Goal: Task Accomplishment & Management: Use online tool/utility

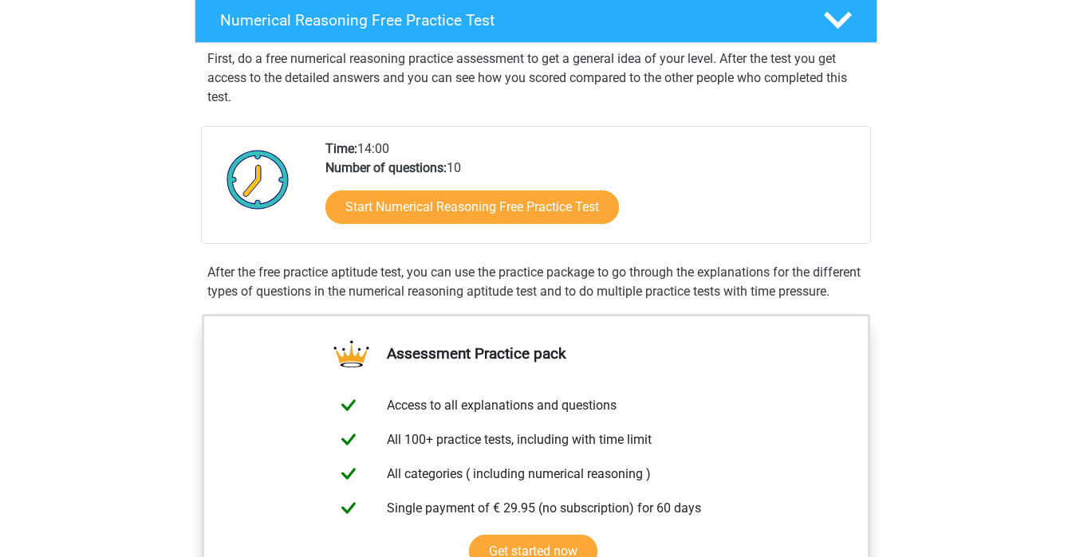
scroll to position [305, 0]
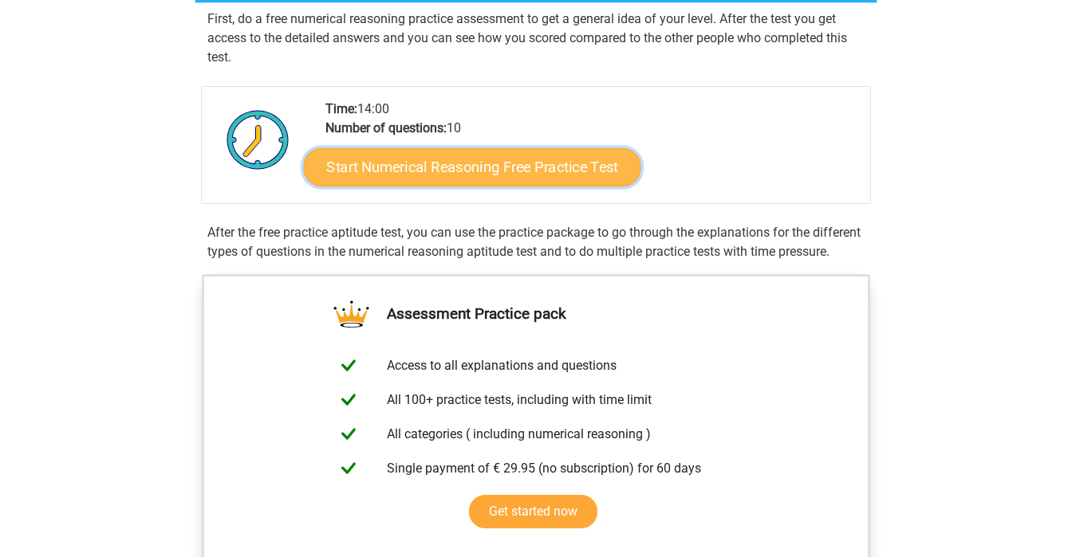
click at [401, 182] on link "Start Numerical Reasoning Free Practice Test" at bounding box center [472, 167] width 337 height 38
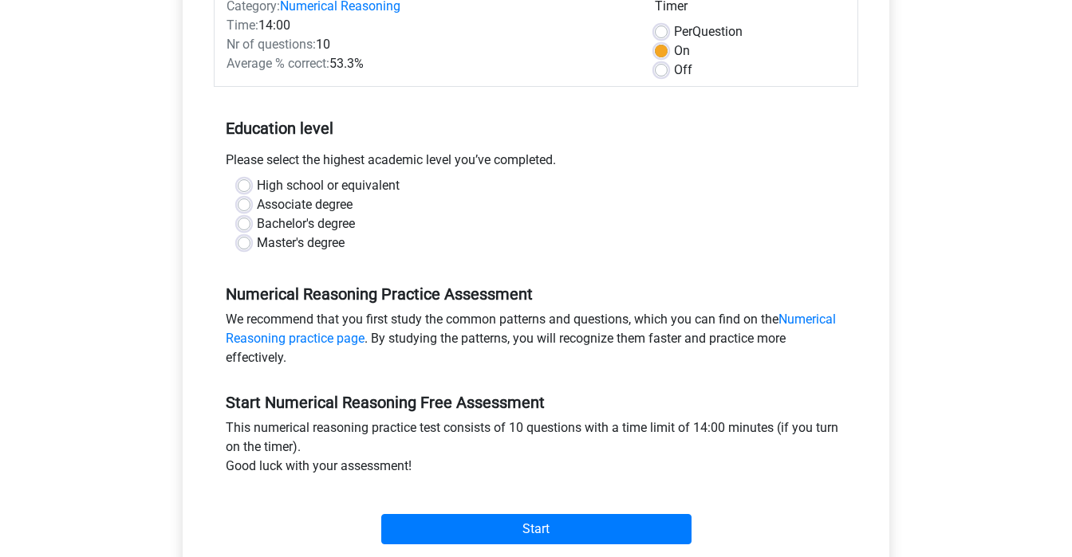
scroll to position [225, 0]
click at [241, 214] on div "Bachelor's degree" at bounding box center [536, 223] width 596 height 19
click at [242, 214] on div "Bachelor's degree" at bounding box center [536, 223] width 596 height 19
click at [257, 222] on label "Bachelor's degree" at bounding box center [306, 223] width 98 height 19
click at [242, 222] on input "Bachelor's degree" at bounding box center [244, 222] width 13 height 16
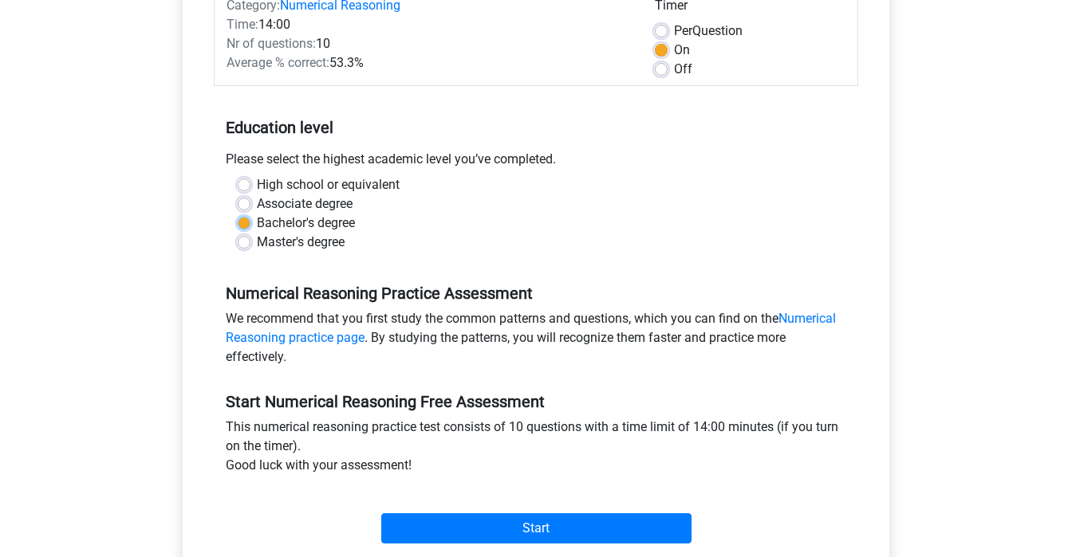
radio input "true"
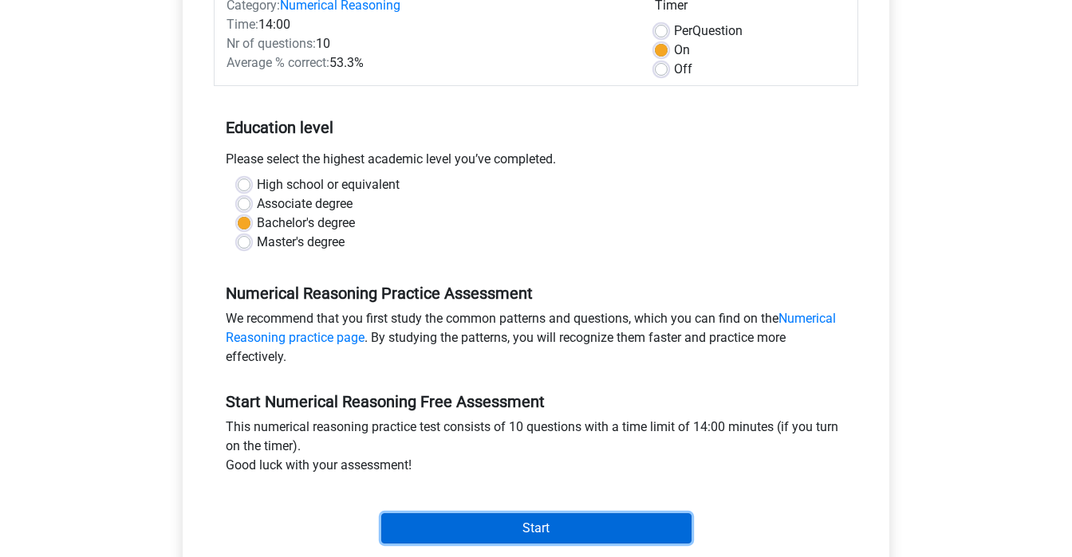
click at [432, 536] on input "Start" at bounding box center [536, 528] width 310 height 30
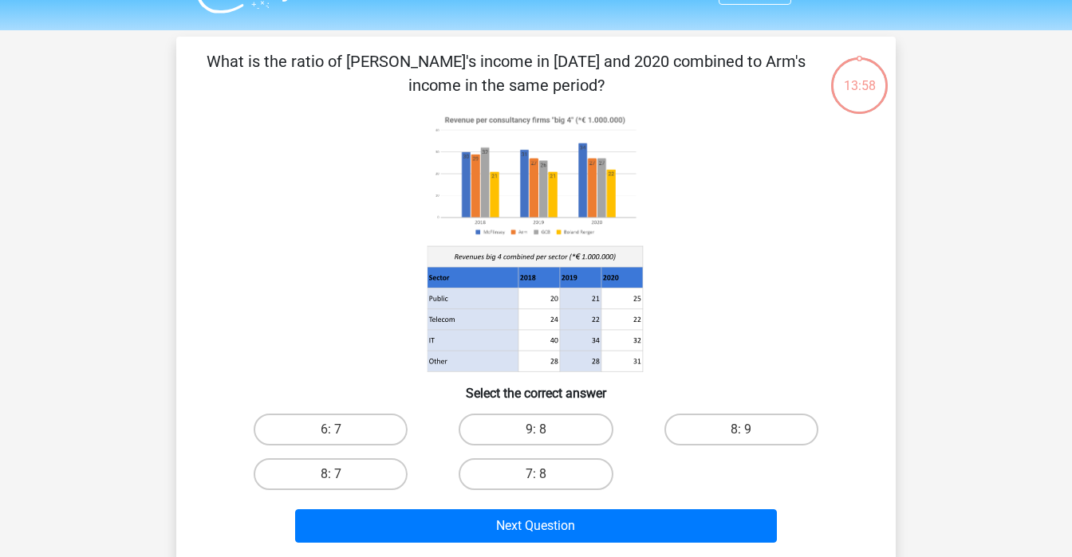
scroll to position [41, 0]
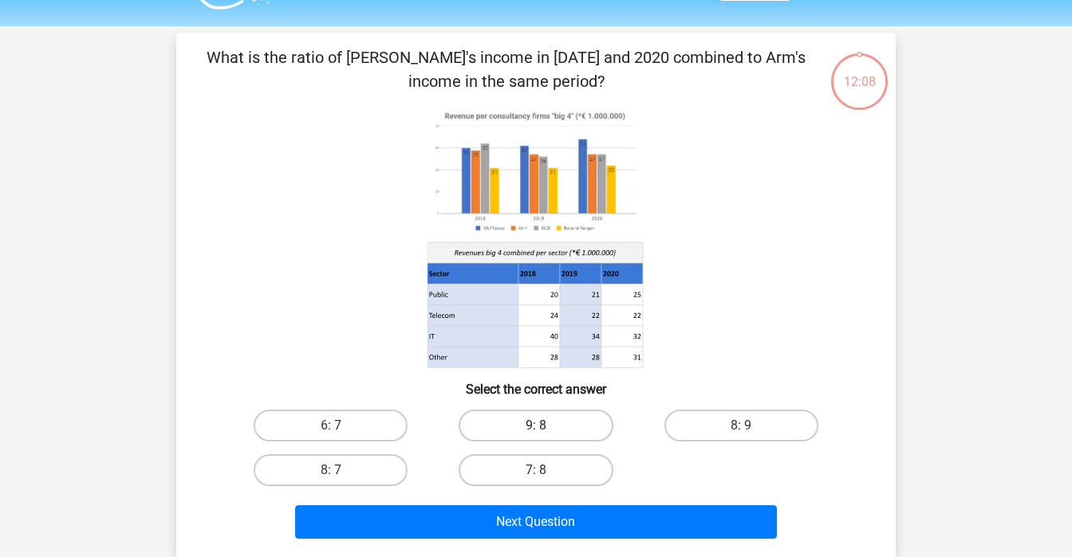
click at [548, 423] on label "9: 8" at bounding box center [535, 426] width 154 height 32
click at [546, 426] on input "9: 8" at bounding box center [541, 431] width 10 height 10
radio input "true"
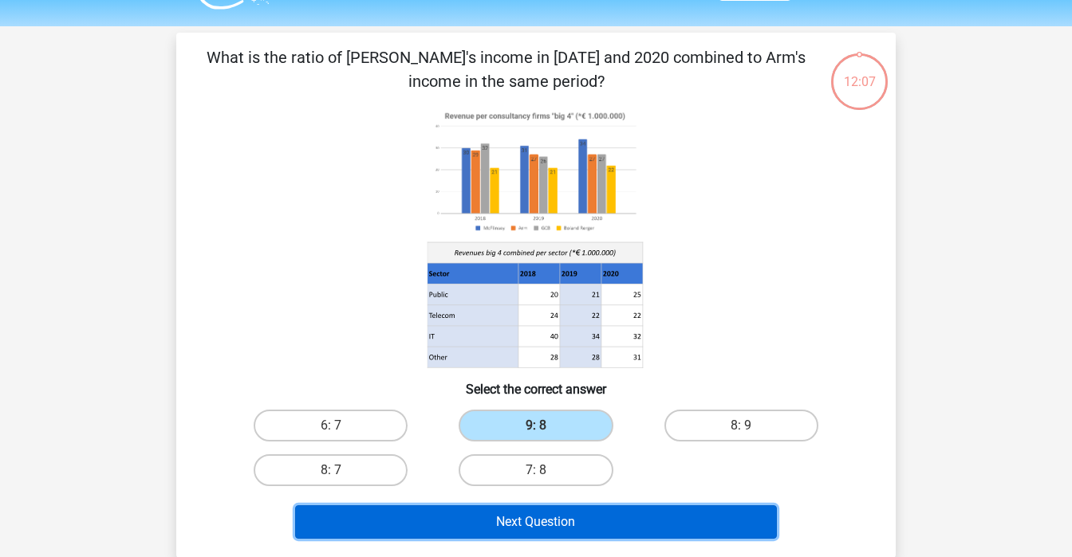
click at [563, 516] on button "Next Question" at bounding box center [536, 522] width 482 height 33
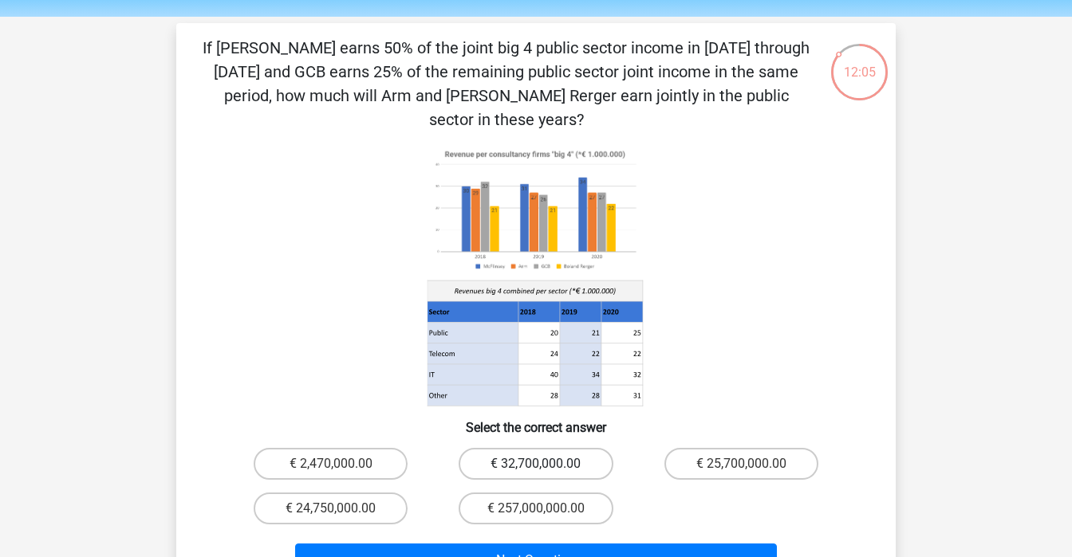
scroll to position [49, 0]
